Goal: Book appointment/travel/reservation

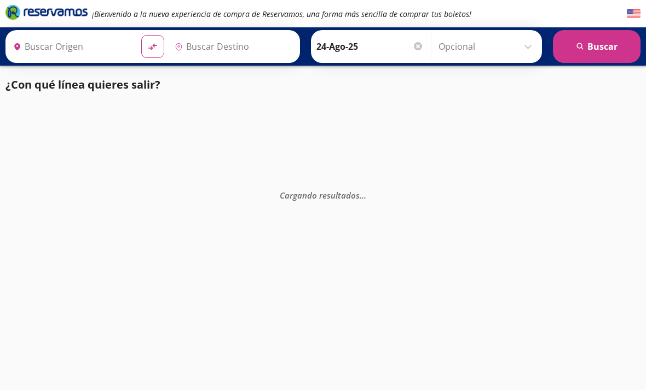
type input "[GEOGRAPHIC_DATA] Aeropuerto, [GEOGRAPHIC_DATA][US_STATE]"
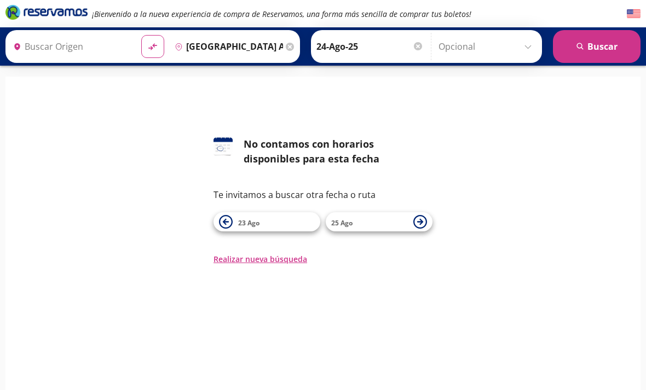
type input "[GEOGRAPHIC_DATA], [US_STATE]"
click at [257, 217] on span "23 Ago" at bounding box center [276, 222] width 77 height 13
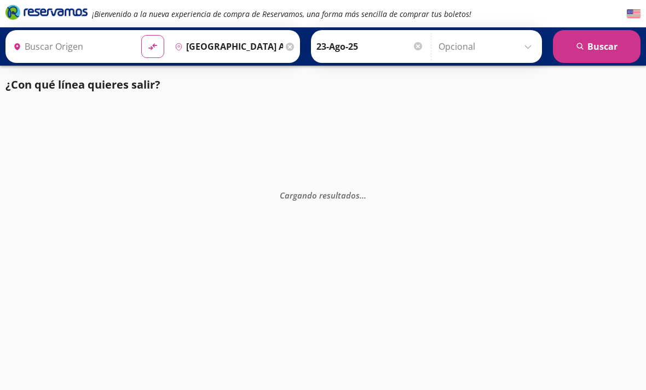
type input "[GEOGRAPHIC_DATA], [US_STATE]"
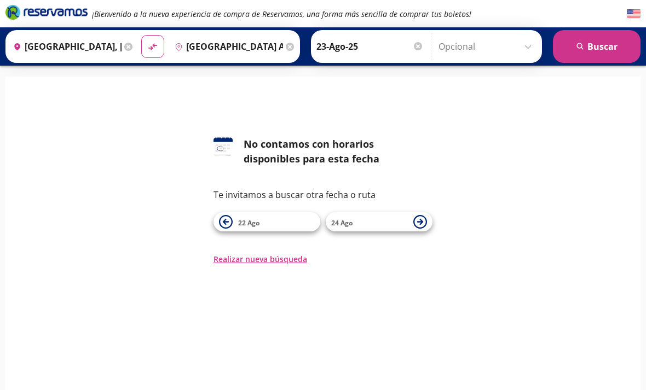
click at [223, 229] on button "22 Ago" at bounding box center [267, 221] width 107 height 19
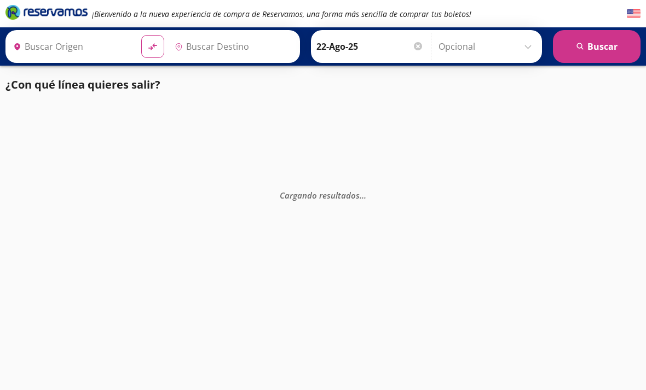
type input "[GEOGRAPHIC_DATA], [US_STATE]"
type input "[GEOGRAPHIC_DATA] Aeropuerto, [GEOGRAPHIC_DATA][US_STATE]"
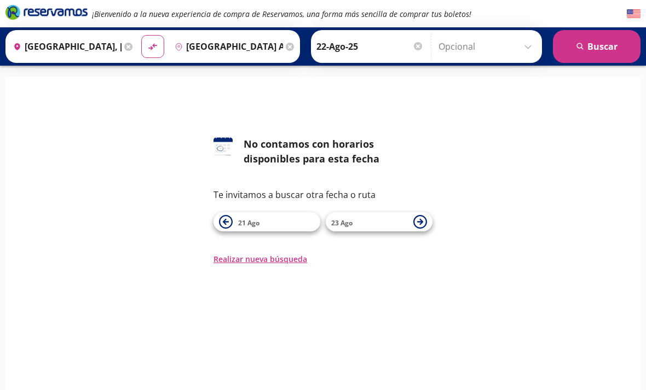
click at [423, 223] on icon at bounding box center [420, 222] width 14 height 14
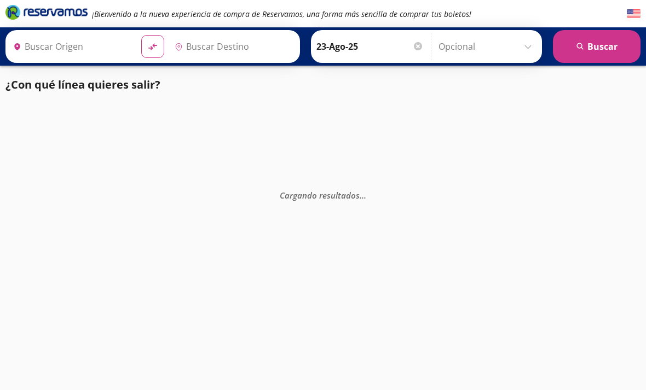
type input "[GEOGRAPHIC_DATA], [US_STATE]"
type input "[GEOGRAPHIC_DATA] Aeropuerto, [GEOGRAPHIC_DATA][US_STATE]"
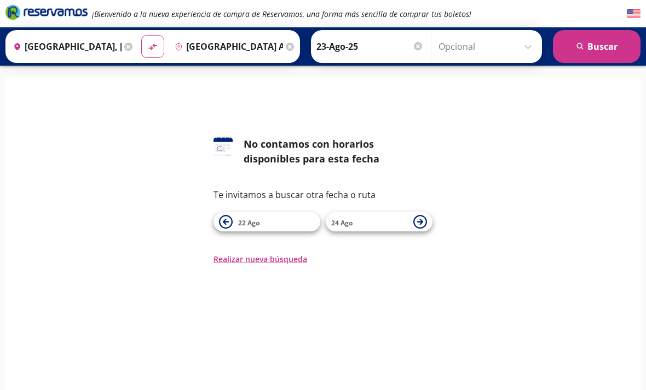
click at [425, 223] on icon at bounding box center [420, 222] width 14 height 14
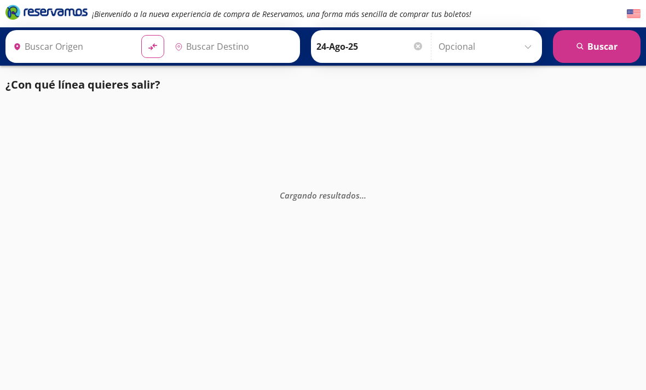
type input "[GEOGRAPHIC_DATA], [US_STATE]"
type input "[GEOGRAPHIC_DATA] Aeropuerto, [GEOGRAPHIC_DATA][US_STATE]"
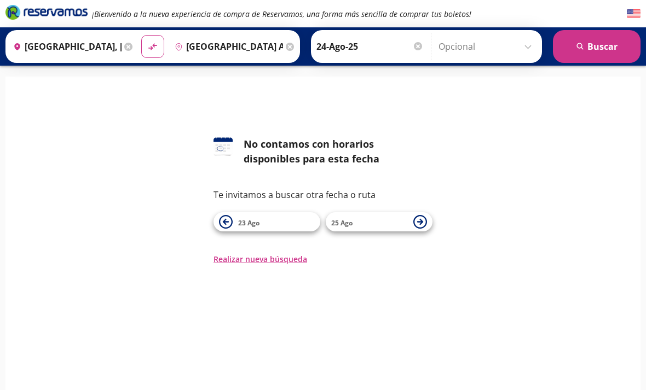
click at [421, 221] on icon at bounding box center [420, 222] width 6 height 6
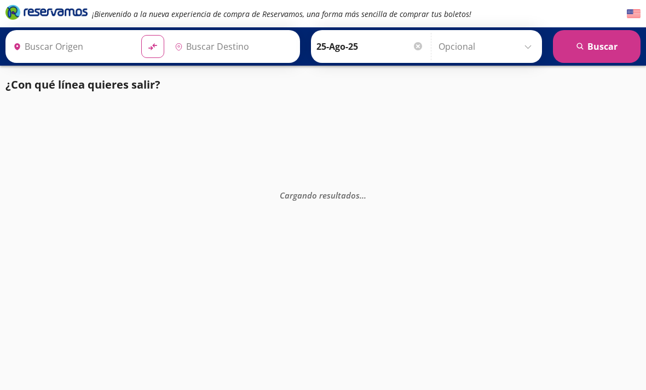
type input "[GEOGRAPHIC_DATA], [US_STATE]"
type input "[GEOGRAPHIC_DATA] Aeropuerto, [GEOGRAPHIC_DATA][US_STATE]"
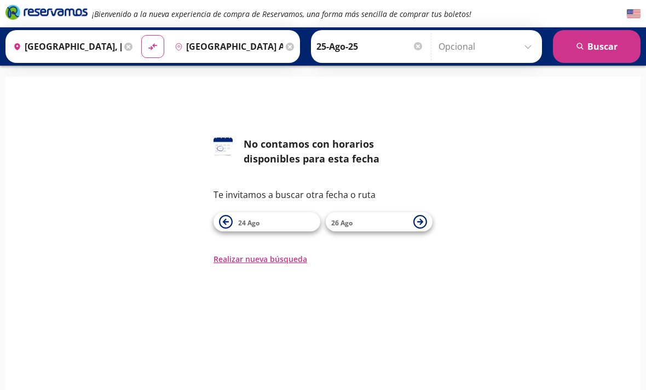
click at [421, 221] on icon at bounding box center [420, 222] width 6 height 6
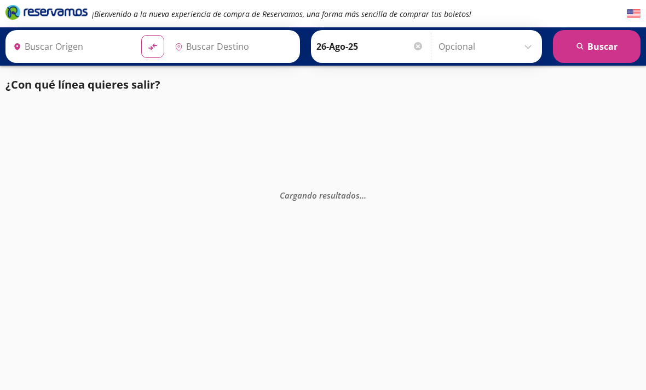
type input "[GEOGRAPHIC_DATA], [US_STATE]"
type input "[GEOGRAPHIC_DATA] Aeropuerto, [GEOGRAPHIC_DATA][US_STATE]"
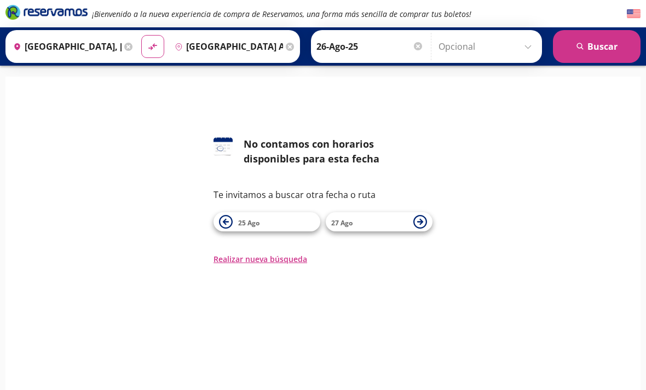
click at [420, 229] on button "27 Ago" at bounding box center [379, 221] width 107 height 19
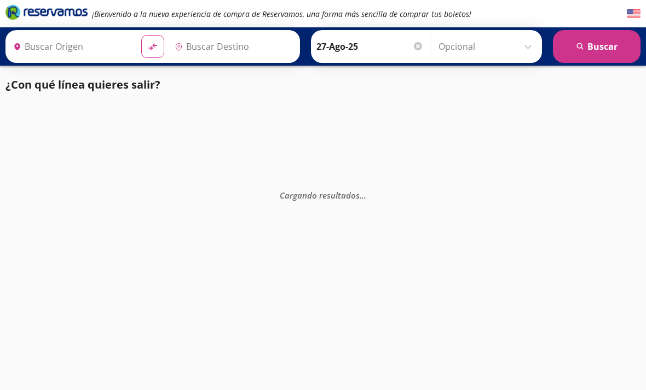
type input "[GEOGRAPHIC_DATA], [US_STATE]"
type input "[GEOGRAPHIC_DATA] Aeropuerto, [GEOGRAPHIC_DATA][US_STATE]"
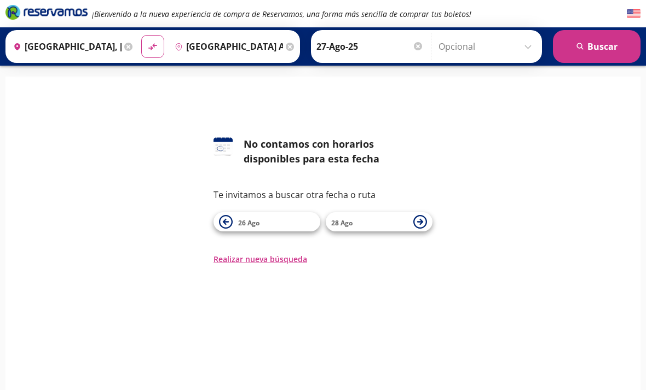
click at [423, 226] on icon at bounding box center [420, 222] width 14 height 14
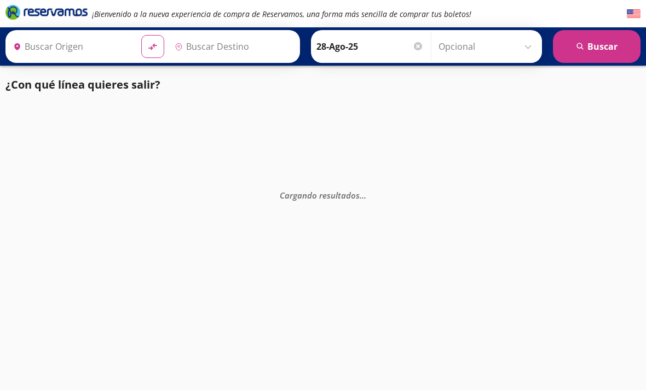
type input "[GEOGRAPHIC_DATA], [US_STATE]"
type input "[GEOGRAPHIC_DATA] Aeropuerto, [GEOGRAPHIC_DATA][US_STATE]"
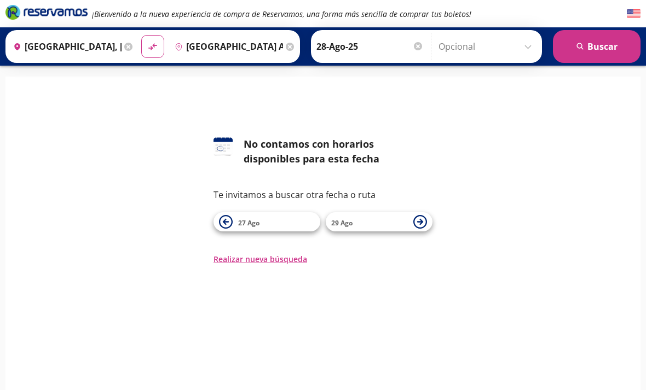
click at [431, 221] on button "29 Ago" at bounding box center [379, 221] width 107 height 19
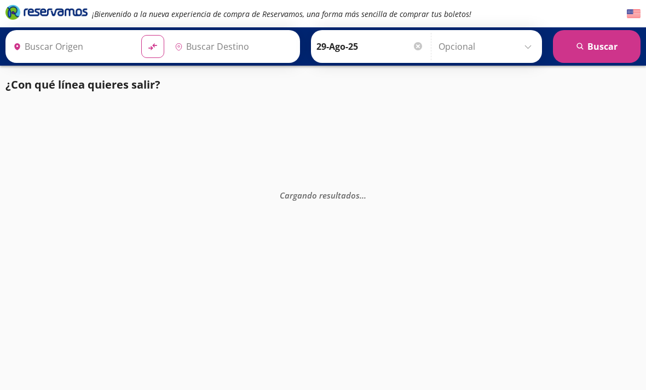
type input "[GEOGRAPHIC_DATA] Aeropuerto, [GEOGRAPHIC_DATA][US_STATE]"
type input "[GEOGRAPHIC_DATA], [US_STATE]"
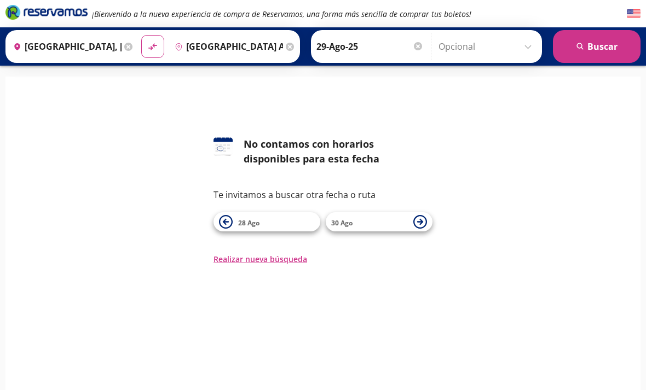
click at [423, 224] on icon at bounding box center [420, 222] width 14 height 14
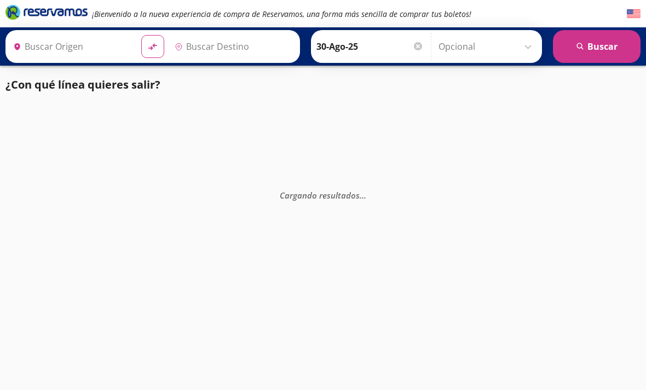
type input "[GEOGRAPHIC_DATA] Aeropuerto, [GEOGRAPHIC_DATA][US_STATE]"
type input "[GEOGRAPHIC_DATA], [US_STATE]"
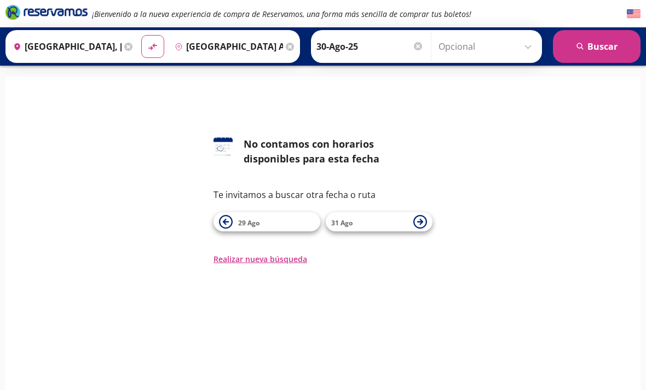
click at [427, 221] on icon at bounding box center [420, 222] width 14 height 14
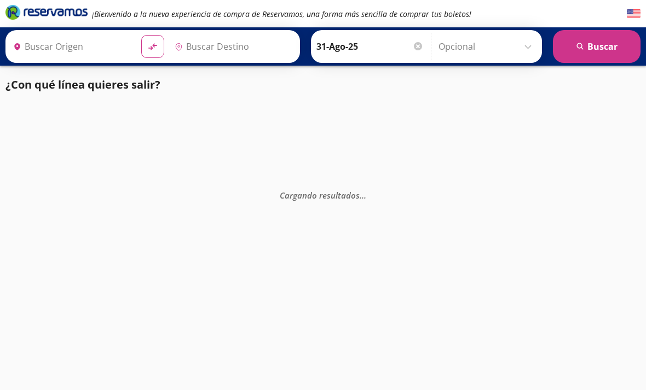
type input "[GEOGRAPHIC_DATA], [US_STATE]"
type input "[GEOGRAPHIC_DATA] Aeropuerto, [GEOGRAPHIC_DATA][US_STATE]"
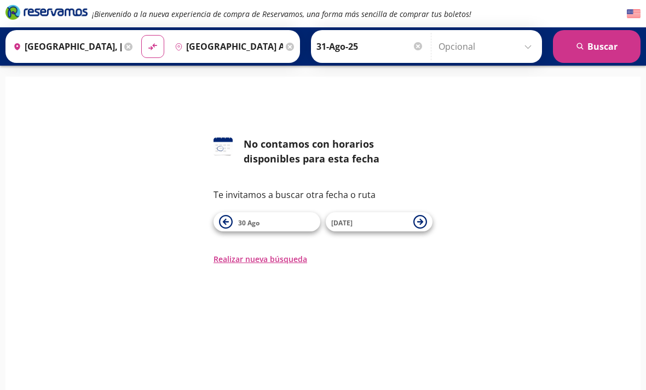
click at [263, 264] on button "Realizar nueva búsqueda" at bounding box center [261, 259] width 94 height 11
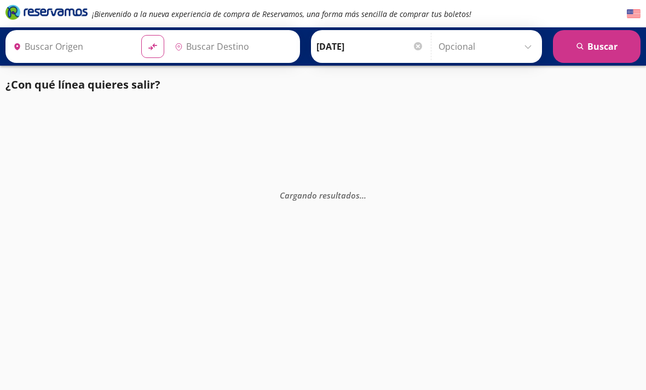
type input "[GEOGRAPHIC_DATA], [US_STATE]"
type input "[GEOGRAPHIC_DATA] Aeropuerto, [GEOGRAPHIC_DATA][US_STATE]"
type input "[GEOGRAPHIC_DATA], [US_STATE]"
type input "[GEOGRAPHIC_DATA] Aeropuerto, [GEOGRAPHIC_DATA][US_STATE]"
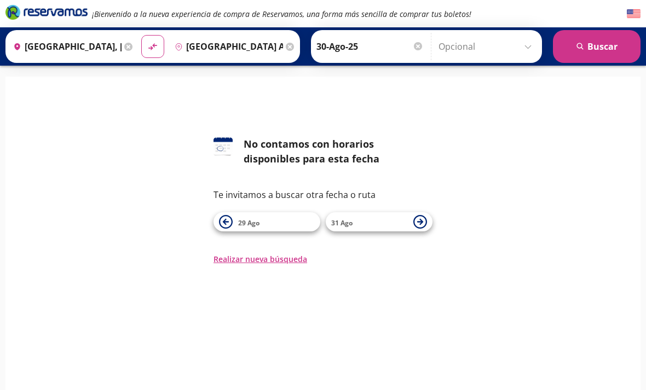
click at [266, 263] on button "Realizar nueva búsqueda" at bounding box center [261, 259] width 94 height 11
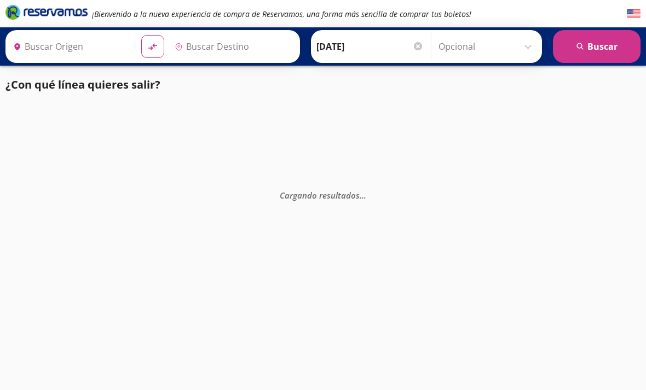
type input "[GEOGRAPHIC_DATA] Aeropuerto, [GEOGRAPHIC_DATA][US_STATE]"
type input "[GEOGRAPHIC_DATA], [US_STATE]"
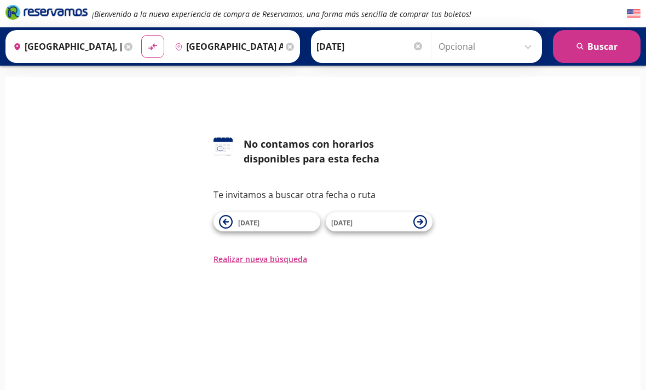
click at [610, 50] on button "search [GEOGRAPHIC_DATA]" at bounding box center [597, 46] width 88 height 33
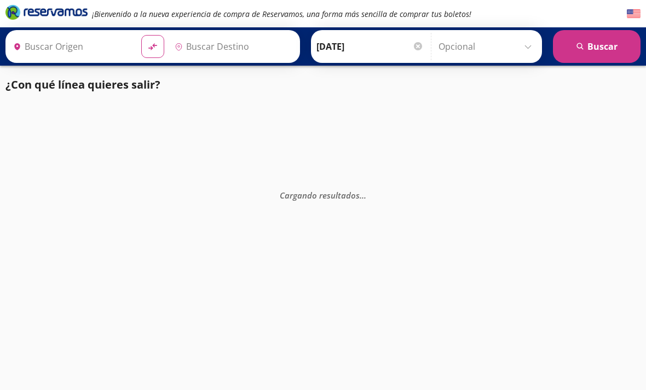
type input "[GEOGRAPHIC_DATA] Aeropuerto, [GEOGRAPHIC_DATA][US_STATE]"
type input "[GEOGRAPHIC_DATA], [US_STATE]"
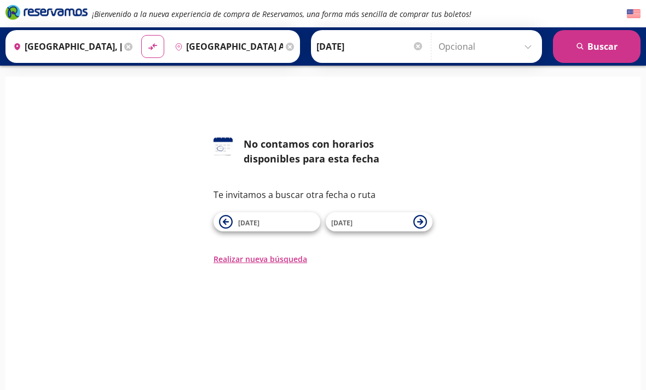
click at [517, 54] on input "Opcional" at bounding box center [488, 46] width 98 height 27
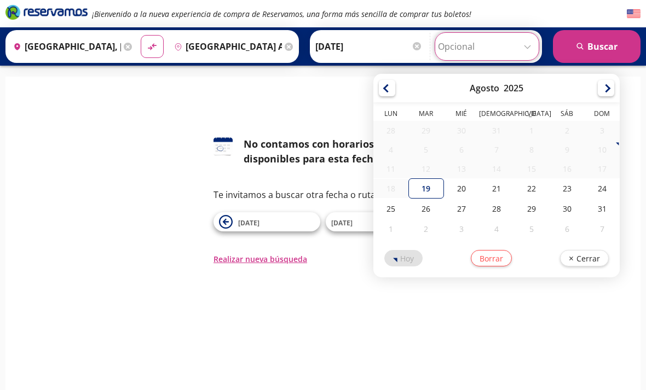
click at [514, 199] on div "21" at bounding box center [496, 189] width 35 height 20
type input "21-Ago-25"
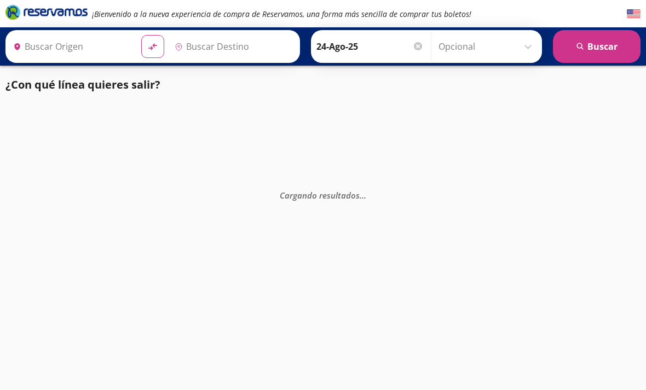
type input "[GEOGRAPHIC_DATA], [US_STATE]"
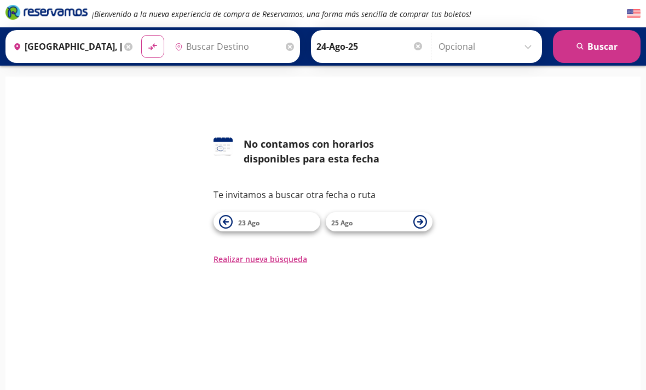
type input "[GEOGRAPHIC_DATA] Aeropuerto, [GEOGRAPHIC_DATA][US_STATE]"
